Goal: Task Accomplishment & Management: Complete application form

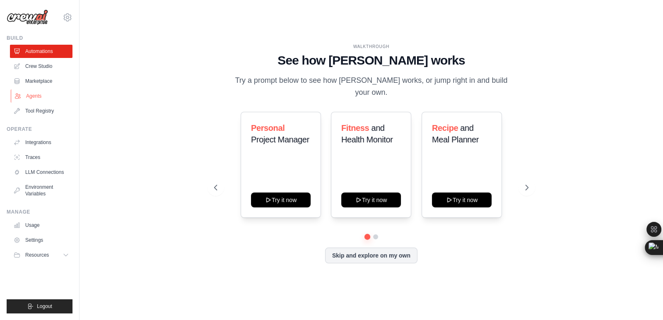
click at [29, 96] on link "Agents" at bounding box center [42, 95] width 63 height 13
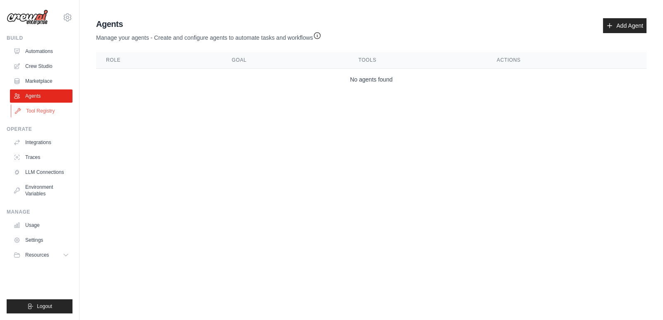
click at [50, 111] on link "Tool Registry" at bounding box center [42, 110] width 63 height 13
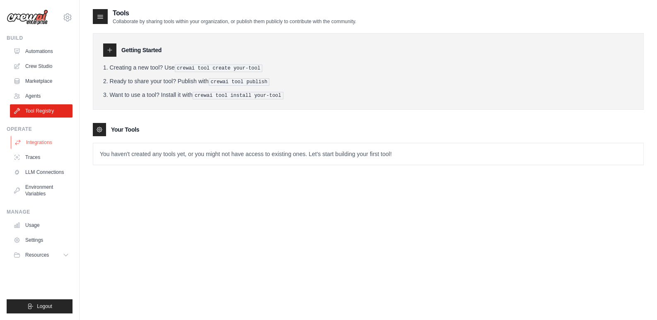
click at [52, 146] on link "Integrations" at bounding box center [42, 142] width 63 height 13
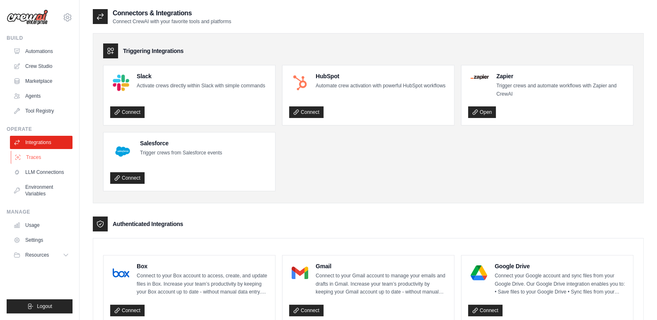
click at [43, 158] on link "Traces" at bounding box center [42, 157] width 63 height 13
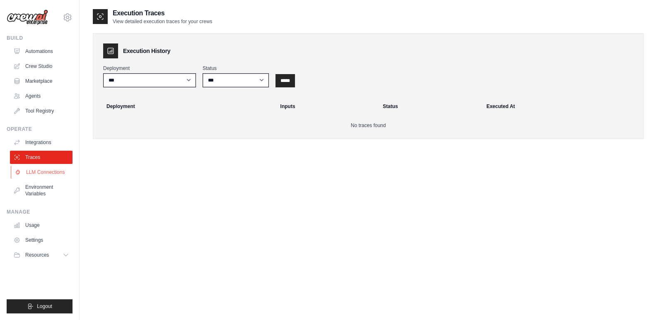
click at [39, 173] on link "LLM Connections" at bounding box center [42, 172] width 63 height 13
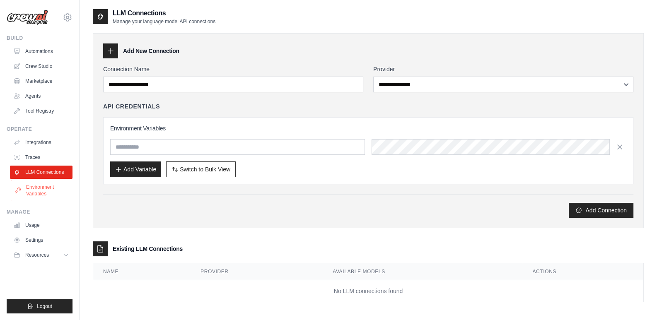
click at [35, 193] on link "Environment Variables" at bounding box center [42, 191] width 63 height 20
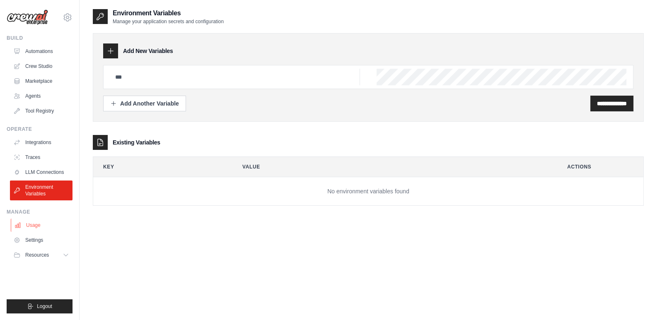
click at [36, 227] on link "Usage" at bounding box center [42, 225] width 63 height 13
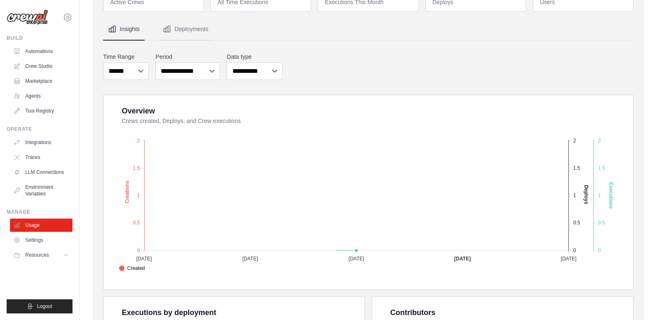
scroll to position [82, 0]
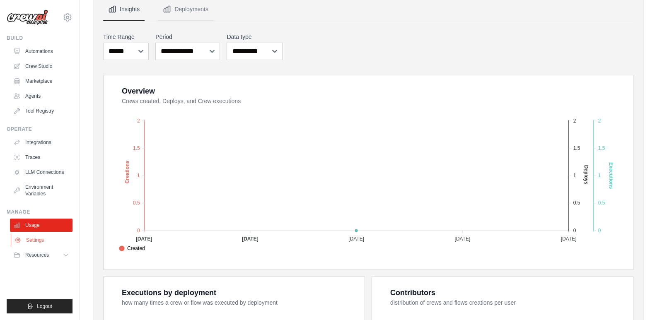
click at [43, 237] on link "Settings" at bounding box center [42, 240] width 63 height 13
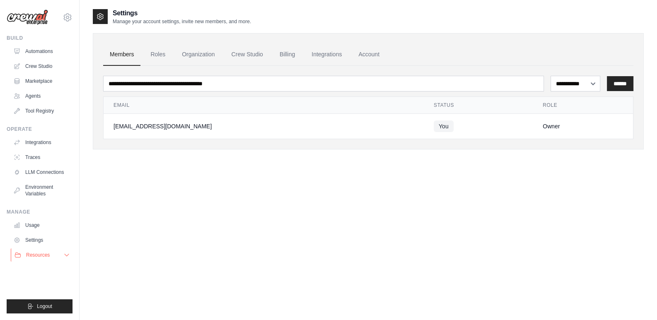
click at [41, 255] on span "Resources" at bounding box center [38, 255] width 24 height 7
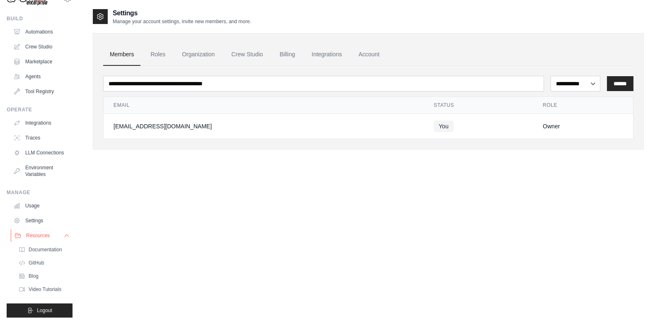
scroll to position [30, 0]
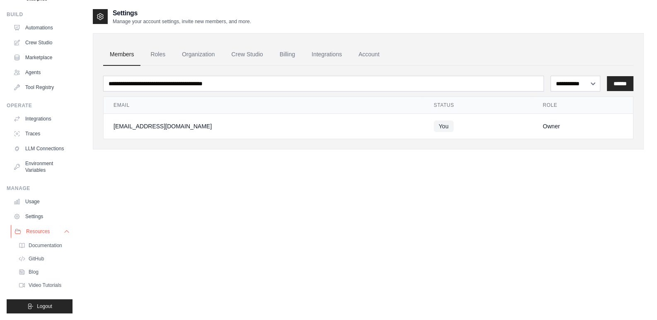
click at [46, 231] on span "Resources" at bounding box center [38, 231] width 24 height 7
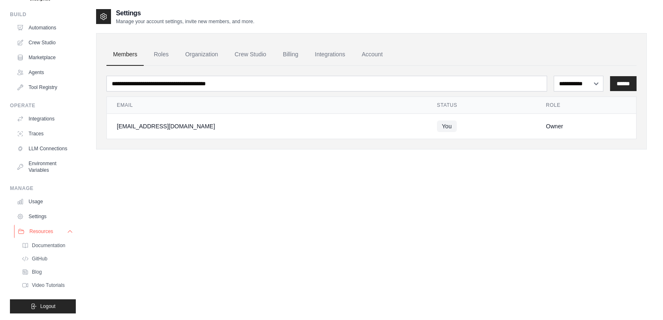
scroll to position [0, 0]
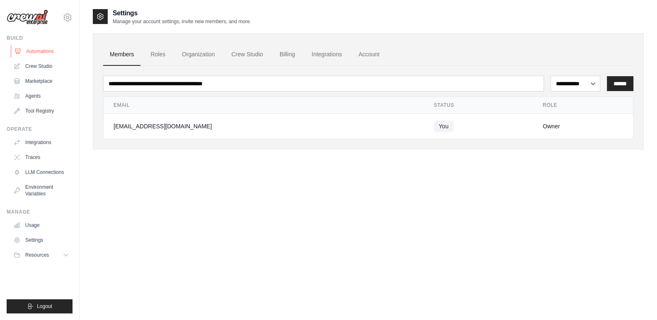
click at [38, 51] on link "Automations" at bounding box center [42, 51] width 63 height 13
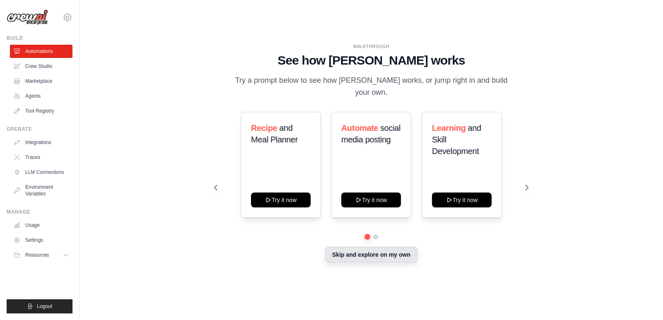
click at [375, 252] on button "Skip and explore on my own" at bounding box center [371, 255] width 92 height 16
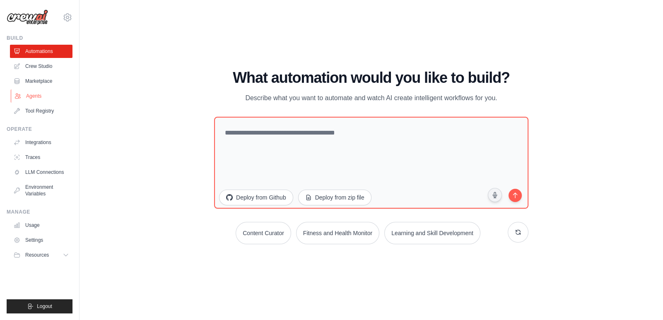
click at [48, 93] on link "Agents" at bounding box center [42, 95] width 63 height 13
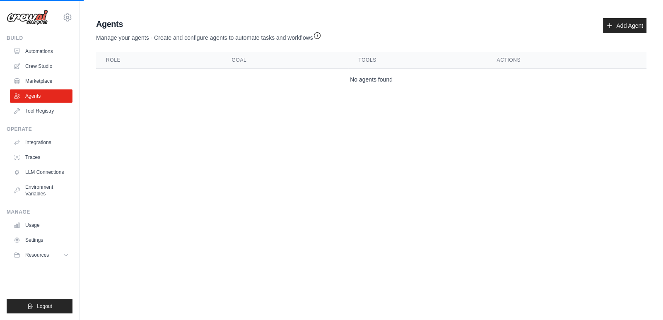
click at [390, 81] on td "No agents found" at bounding box center [371, 80] width 550 height 22
click at [622, 29] on link "Add Agent" at bounding box center [624, 25] width 43 height 15
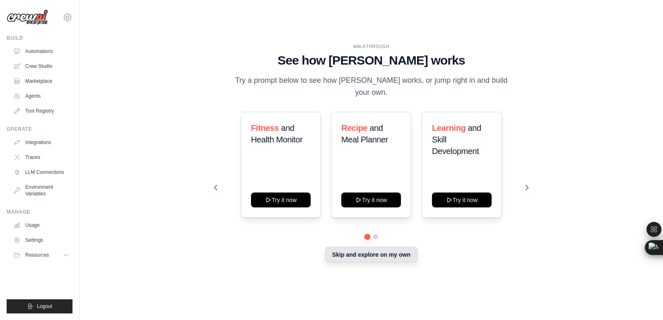
click at [407, 247] on button "Skip and explore on my own" at bounding box center [371, 255] width 92 height 16
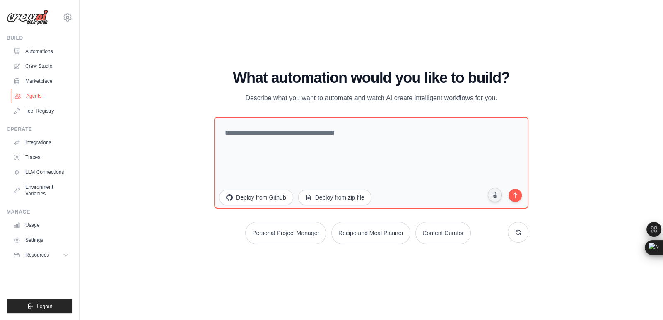
click at [40, 99] on link "Agents" at bounding box center [42, 95] width 63 height 13
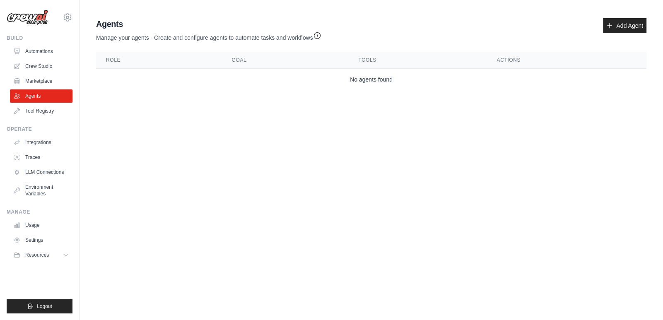
click at [203, 8] on main "Agent Usage Guide To use an agent in your CrewAI project, you can initialize it…" at bounding box center [370, 56] width 583 height 112
click at [616, 23] on link "Add Agent" at bounding box center [624, 25] width 43 height 15
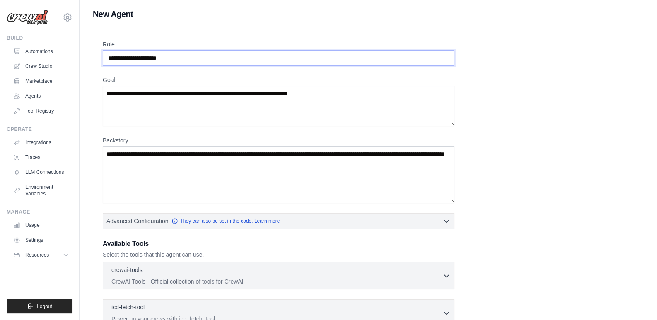
click at [182, 59] on input "Role" at bounding box center [278, 58] width 351 height 16
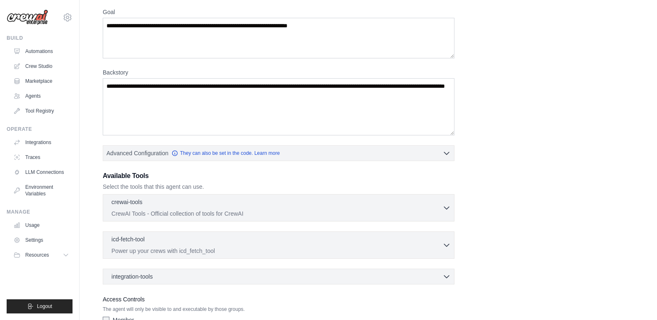
scroll to position [82, 0]
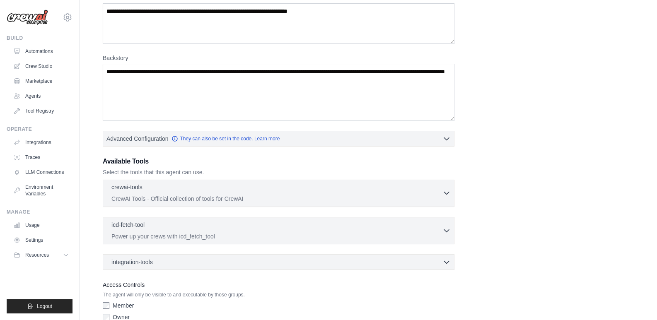
click at [445, 194] on icon "button" at bounding box center [446, 193] width 8 height 8
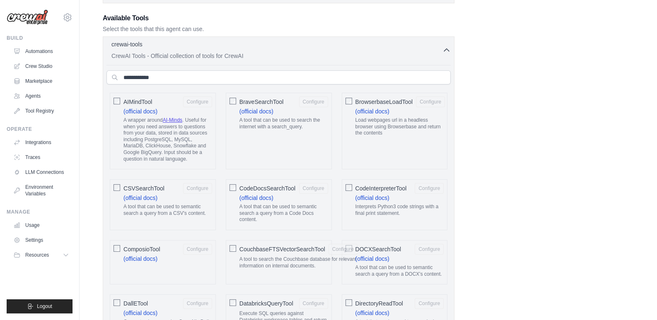
scroll to position [197, 0]
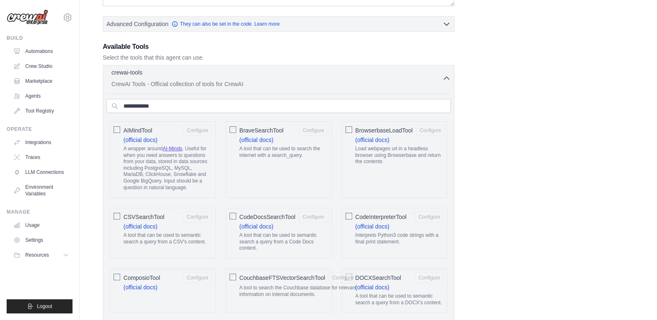
click at [445, 79] on icon "button" at bounding box center [446, 78] width 8 height 8
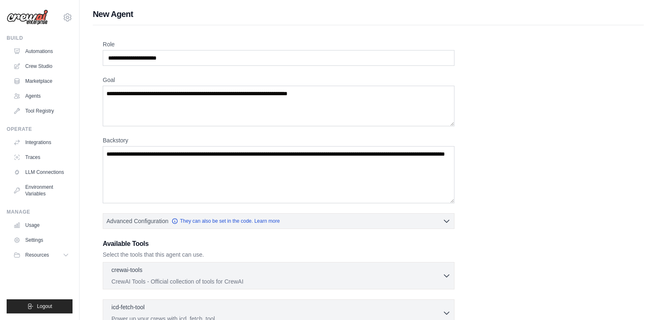
scroll to position [0, 0]
click at [156, 58] on input "Role" at bounding box center [278, 58] width 351 height 16
paste input "**********"
type input "**********"
click at [159, 97] on textarea "Goal" at bounding box center [278, 106] width 351 height 41
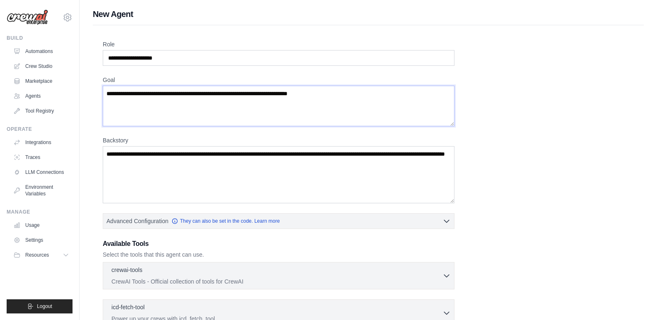
paste textarea "**********"
type textarea "**********"
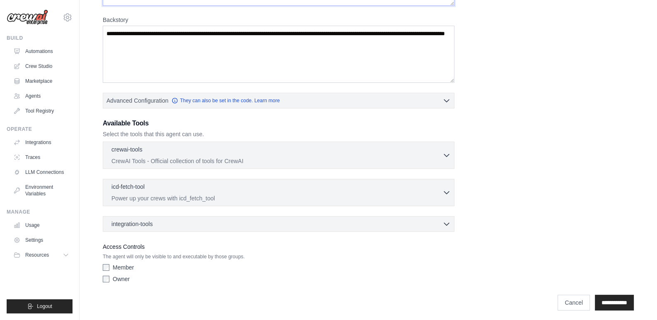
scroll to position [123, 0]
